Goal: Task Accomplishment & Management: Use online tool/utility

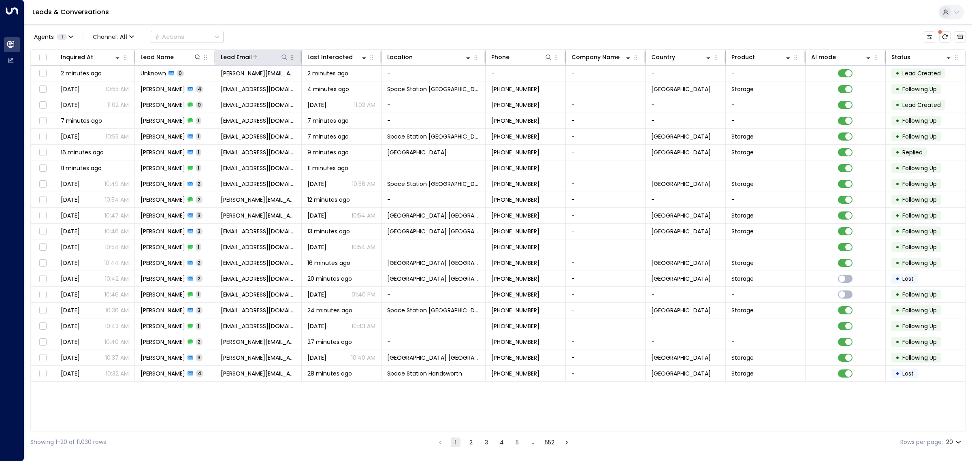
click at [283, 58] on icon at bounding box center [284, 57] width 6 height 6
click at [285, 83] on input "text" at bounding box center [284, 86] width 112 height 15
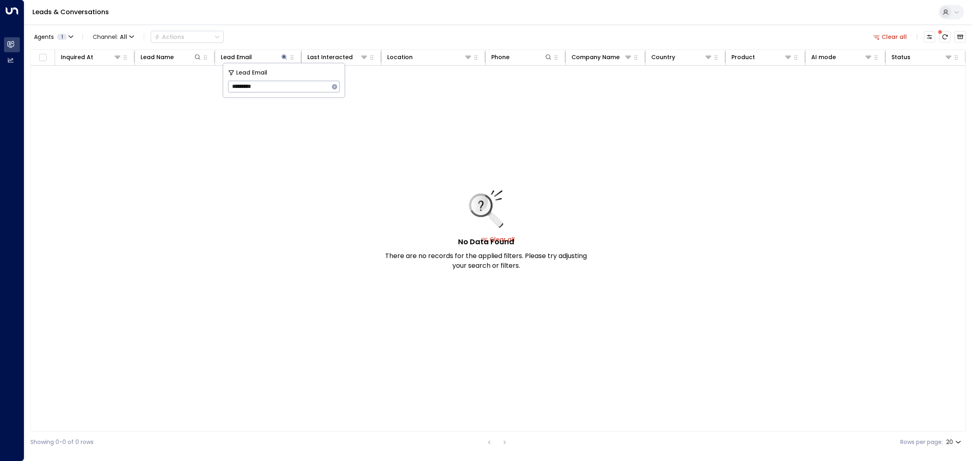
type input "*********"
drag, startPoint x: 302, startPoint y: 89, endPoint x: 210, endPoint y: 88, distance: 92.3
click at [210, 88] on body "Overview Leads & Conversations Leads & Conversations Analytics Analytics Leads …" at bounding box center [486, 226] width 972 height 453
click at [210, 88] on div "No Data Found There are no records for the applied filters. Please try adjustin…" at bounding box center [498, 239] width 935 height 347
click at [281, 53] on div "Lead Email" at bounding box center [255, 57] width 68 height 10
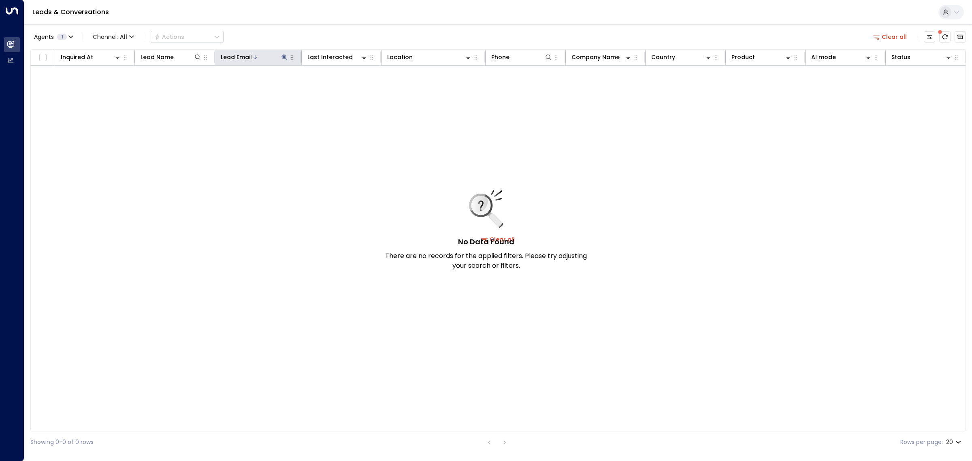
click at [284, 56] on icon at bounding box center [283, 56] width 5 height 5
click at [333, 84] on icon "button" at bounding box center [334, 86] width 6 height 6
click at [357, 34] on div "Agents 1 Channel: All Actions Clear all" at bounding box center [497, 36] width 935 height 17
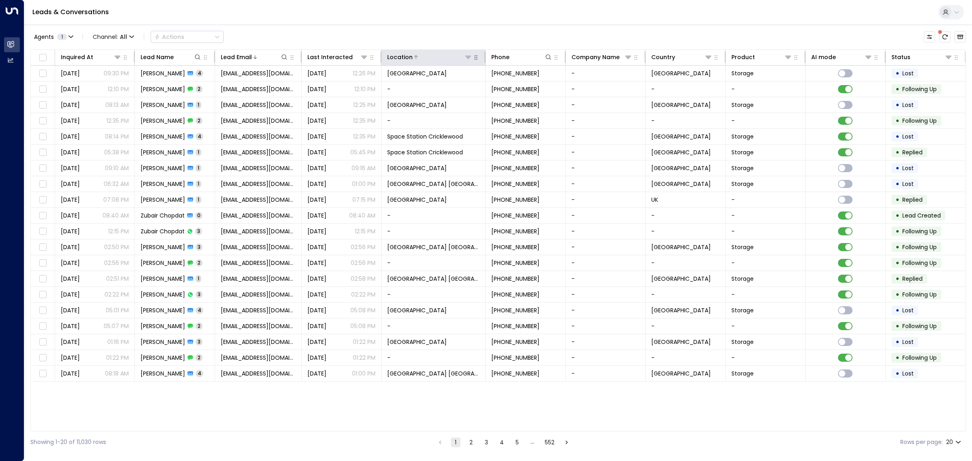
click at [468, 58] on icon at bounding box center [468, 57] width 6 height 6
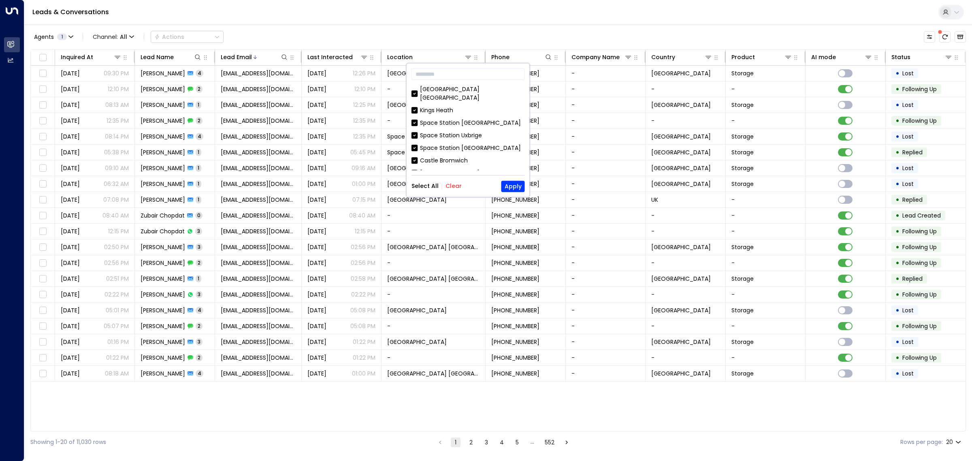
click at [452, 185] on button "Clear" at bounding box center [453, 186] width 16 height 6
click at [418, 119] on div "Space Station [GEOGRAPHIC_DATA]" at bounding box center [467, 123] width 113 height 9
click at [509, 186] on button "Apply" at bounding box center [512, 186] width 23 height 11
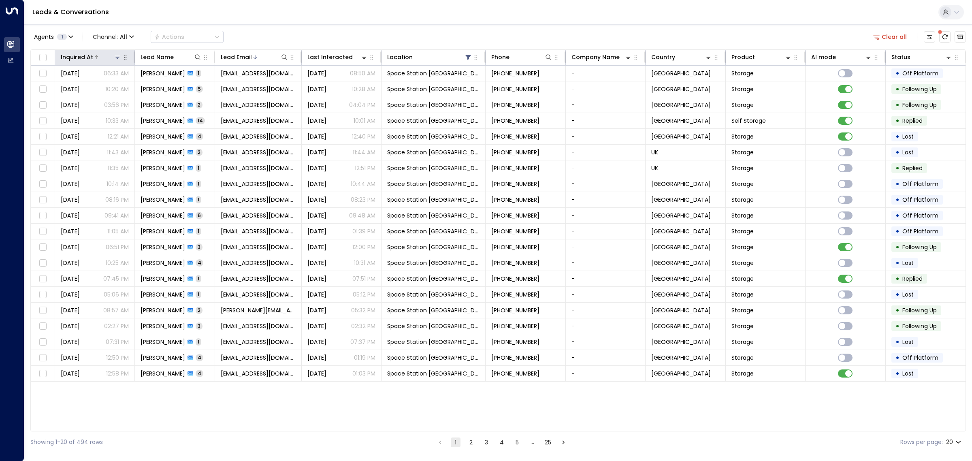
click at [94, 59] on icon at bounding box center [96, 57] width 5 height 5
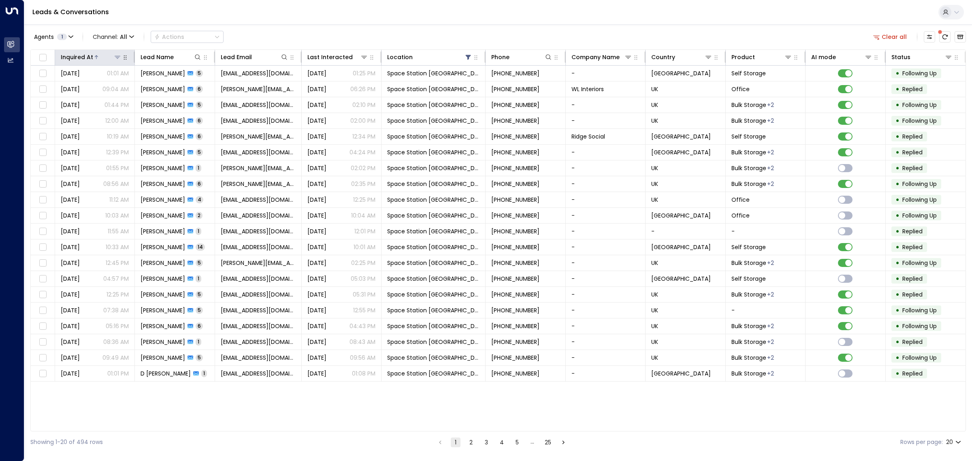
click at [94, 59] on icon at bounding box center [96, 57] width 5 height 5
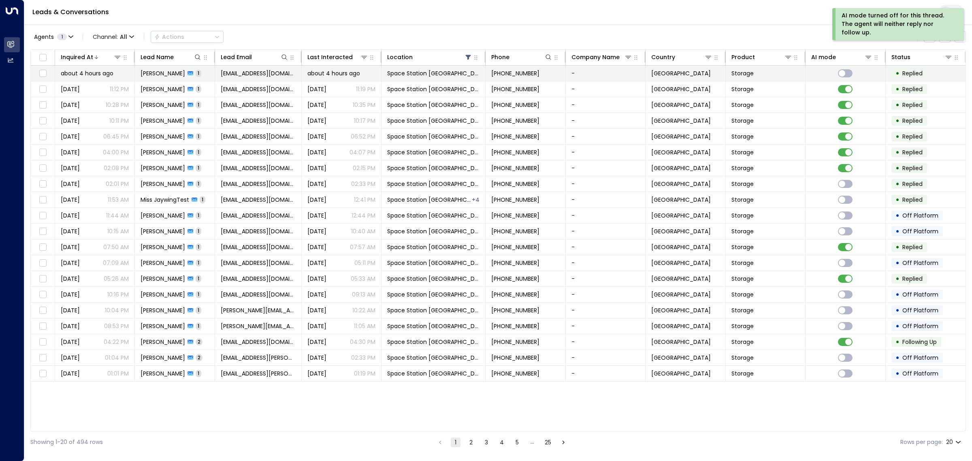
drag, startPoint x: 743, startPoint y: 71, endPoint x: 735, endPoint y: 73, distance: 8.7
click at [735, 73] on span "Storage" at bounding box center [742, 73] width 22 height 8
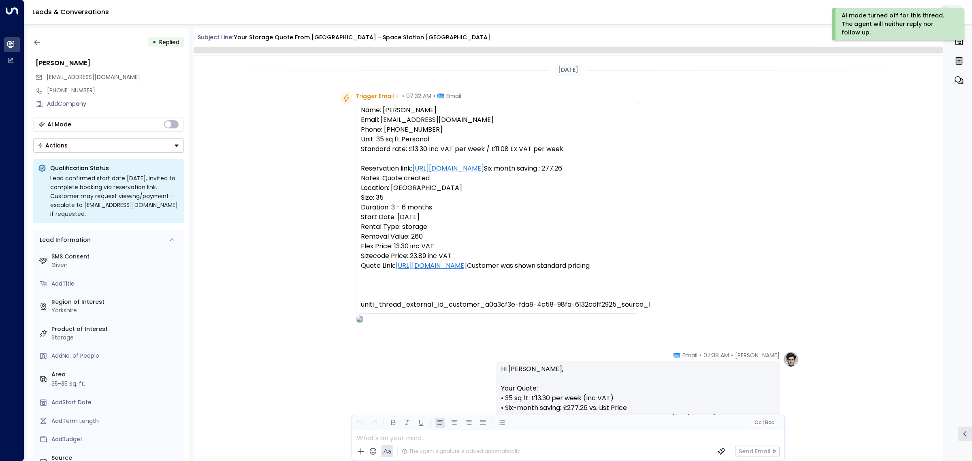
scroll to position [218, 0]
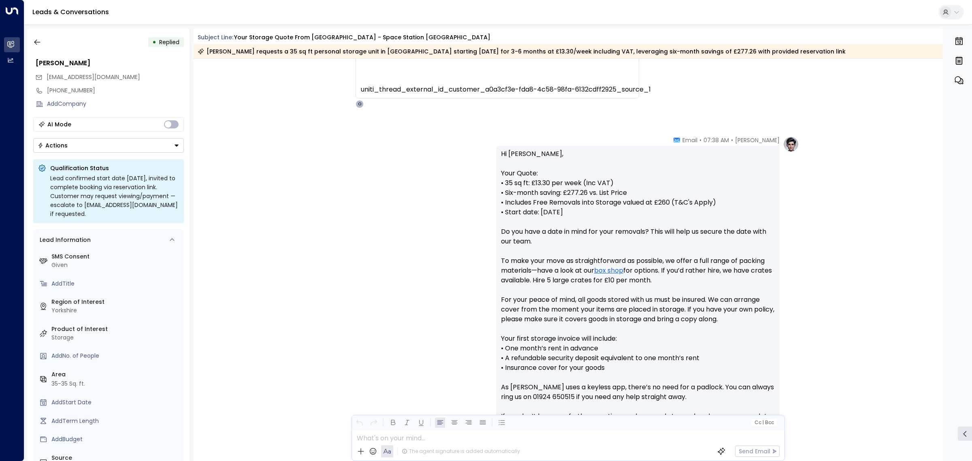
click at [178, 147] on icon "Button group with a nested menu" at bounding box center [177, 146] width 6 height 6
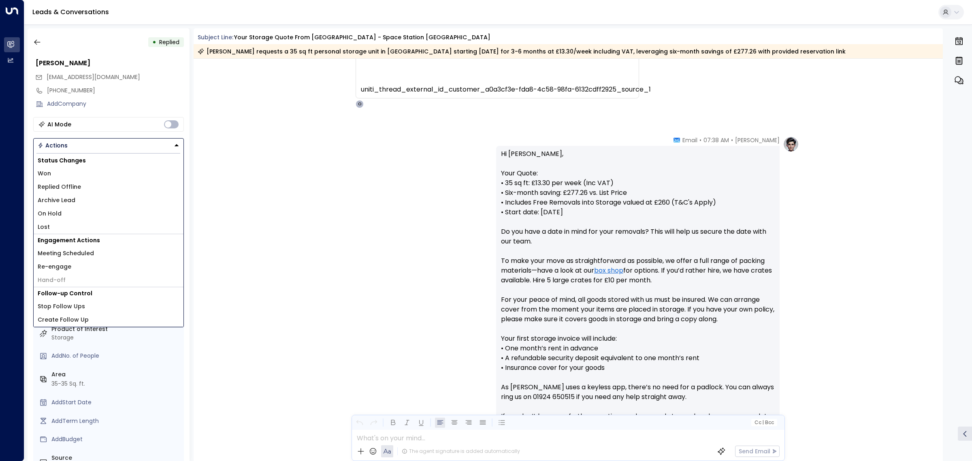
click at [449, 254] on div "[PERSON_NAME] • 07:38 AM • Email Hi [PERSON_NAME], Your Quote: • 35 sq ft: £13.…" at bounding box center [568, 319] width 462 height 366
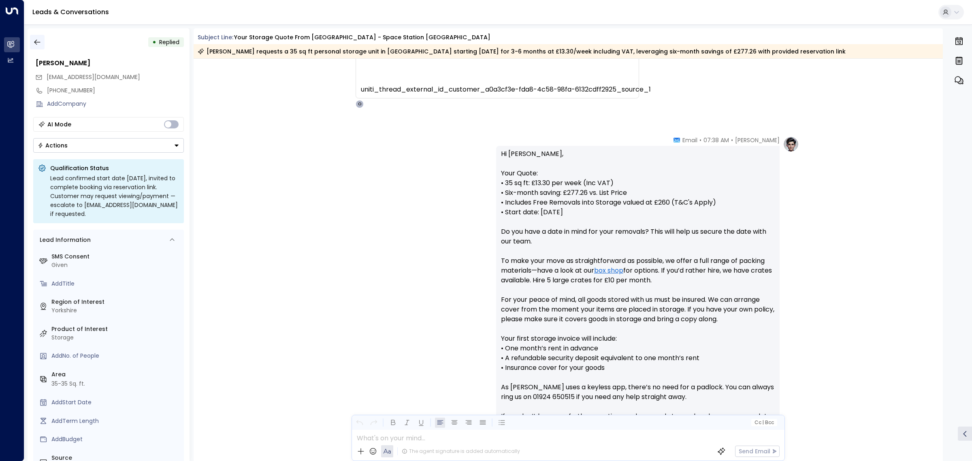
click at [40, 40] on icon "button" at bounding box center [37, 42] width 8 height 8
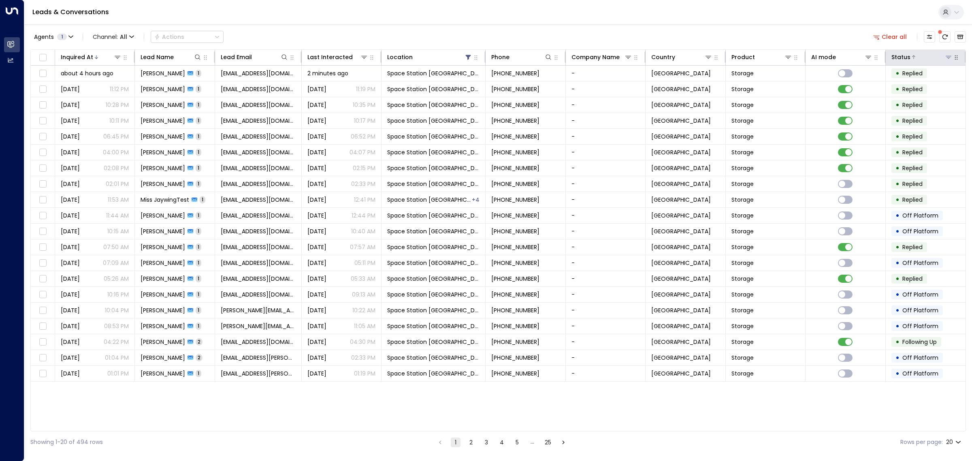
click at [948, 60] on icon at bounding box center [948, 57] width 6 height 6
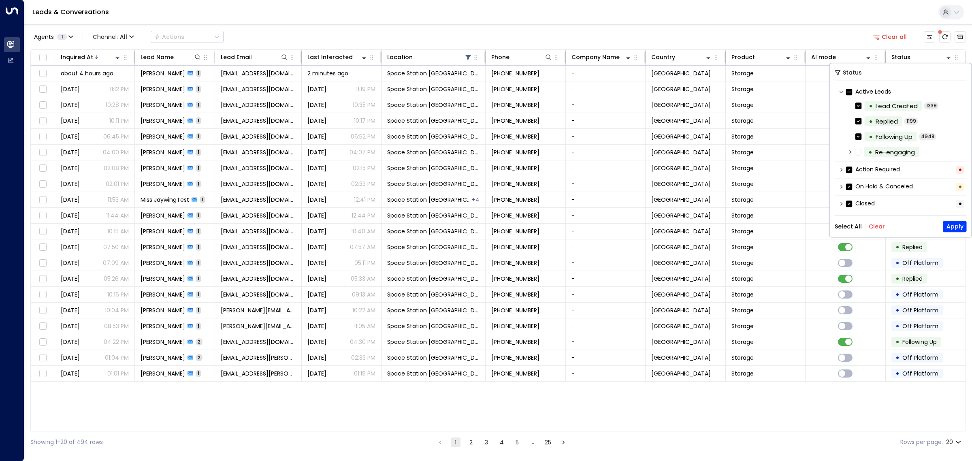
click at [838, 169] on div "Action Required •" at bounding box center [901, 169] width 132 height 13
click at [839, 169] on icon at bounding box center [841, 169] width 5 height 5
click at [871, 239] on button "Clear" at bounding box center [877, 241] width 16 height 6
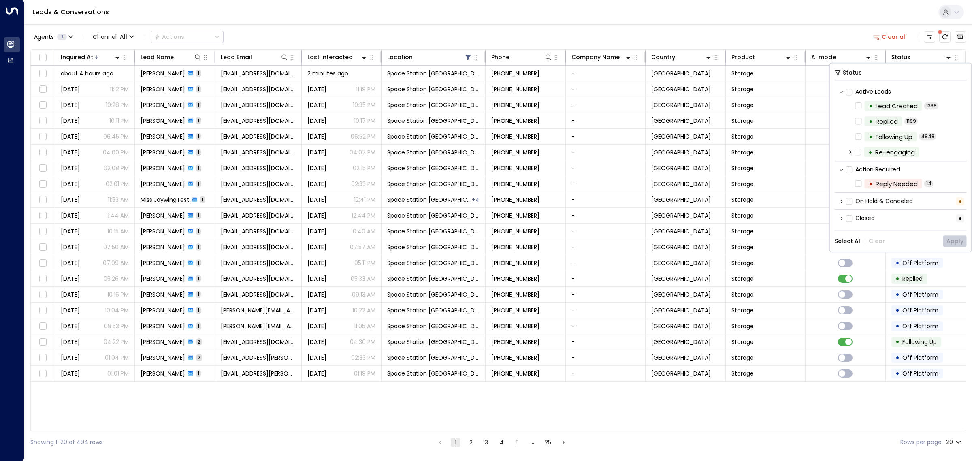
click at [849, 173] on label "Action Required" at bounding box center [873, 169] width 54 height 9
click at [948, 237] on button "Apply" at bounding box center [954, 240] width 23 height 11
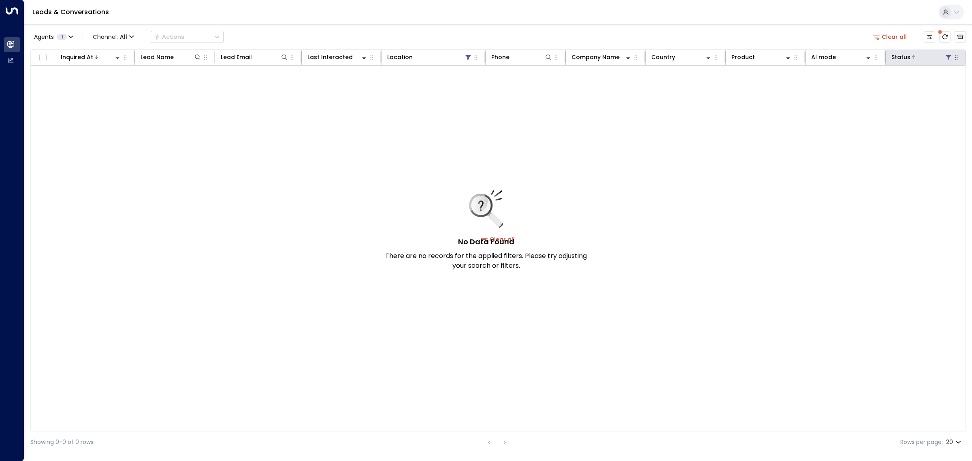
click at [948, 55] on icon at bounding box center [948, 57] width 5 height 5
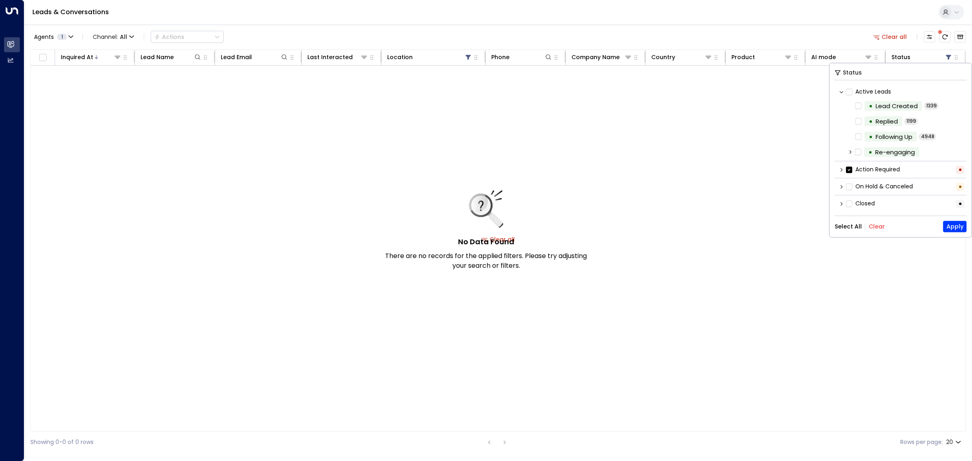
click at [848, 226] on button "Select All" at bounding box center [848, 226] width 27 height 6
click at [951, 225] on button "Apply" at bounding box center [954, 226] width 23 height 11
